Goal: Task Accomplishment & Management: Use online tool/utility

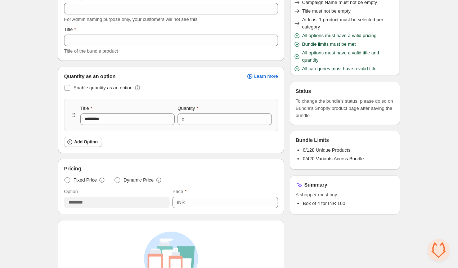
scroll to position [33, 0]
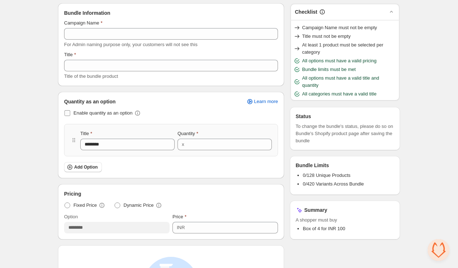
click at [69, 115] on span at bounding box center [67, 113] width 6 height 6
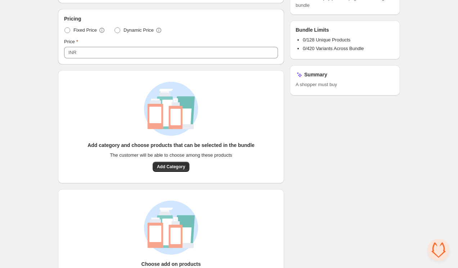
scroll to position [199, 0]
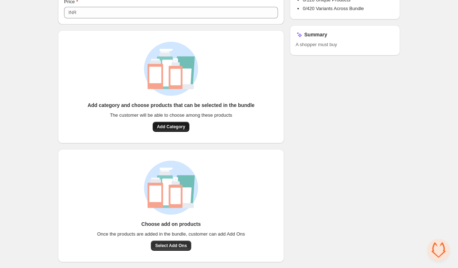
click at [161, 129] on span "Add Category" at bounding box center [171, 127] width 28 height 6
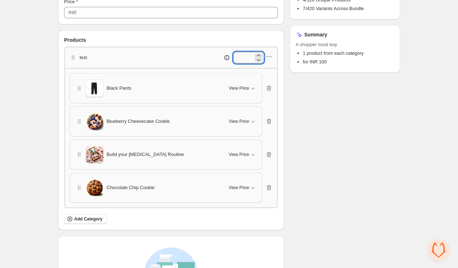
click at [248, 58] on input "*" at bounding box center [243, 58] width 20 height 12
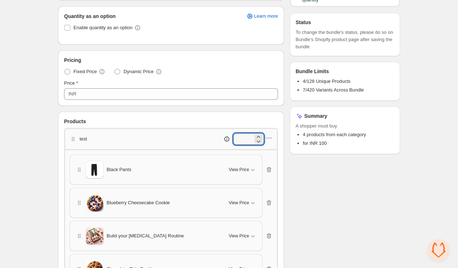
scroll to position [116, 0]
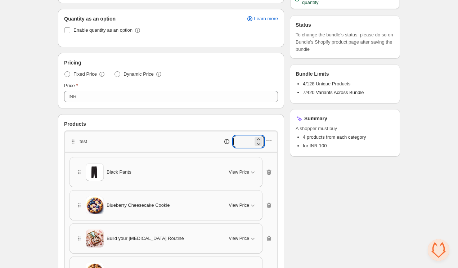
type input "*"
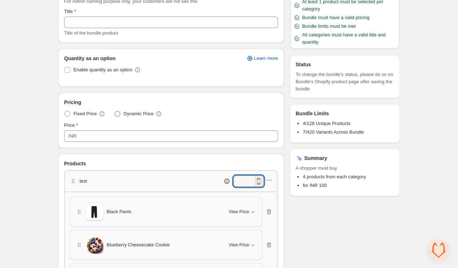
scroll to position [23, 0]
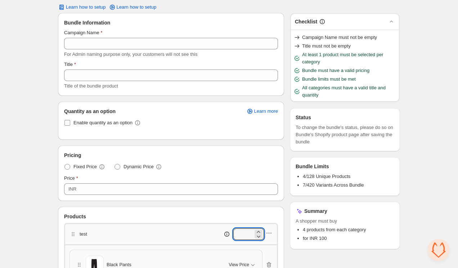
click at [68, 121] on span at bounding box center [67, 123] width 6 height 6
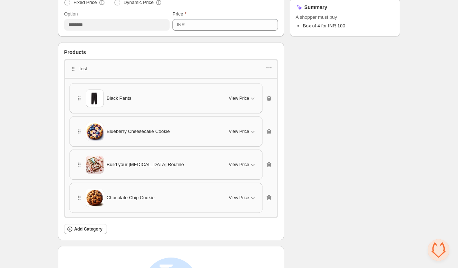
scroll to position [64, 0]
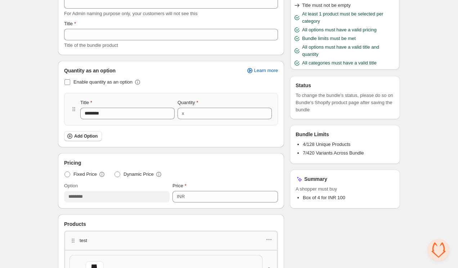
click at [69, 84] on span at bounding box center [67, 82] width 6 height 6
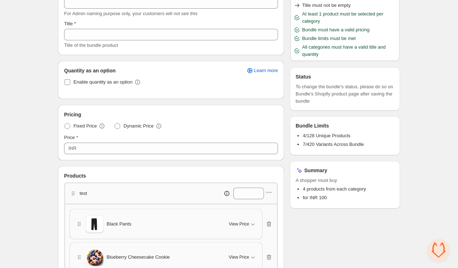
click at [69, 84] on span at bounding box center [67, 82] width 6 height 6
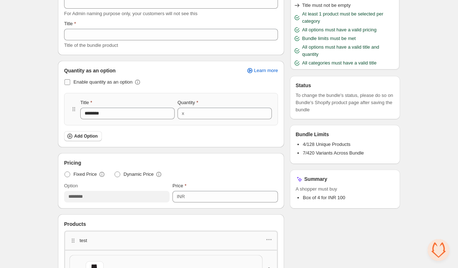
click at [69, 84] on span at bounding box center [67, 82] width 6 height 6
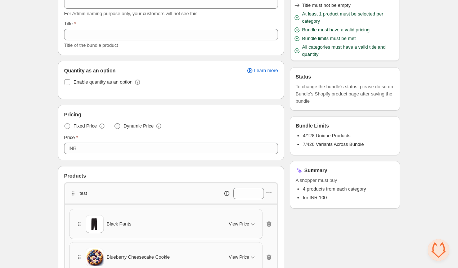
click at [124, 123] on label "Dynamic Price" at bounding box center [138, 126] width 48 height 10
click at [69, 85] on span at bounding box center [67, 82] width 6 height 6
